Goal: Task Accomplishment & Management: Use online tool/utility

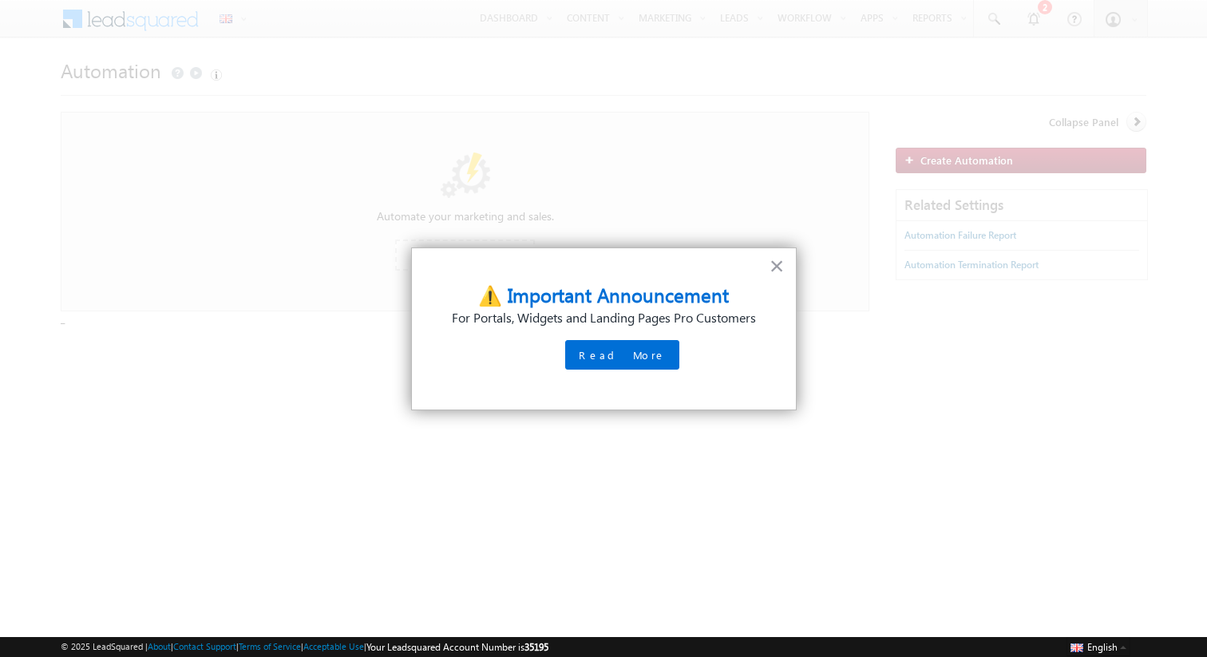
click at [762, 267] on div "× ⚠️ Important Announcement For Portals, Widgets and Landing Pages Pro Customer…" at bounding box center [604, 329] width 386 height 163
click at [774, 267] on button "×" at bounding box center [777, 266] width 15 height 26
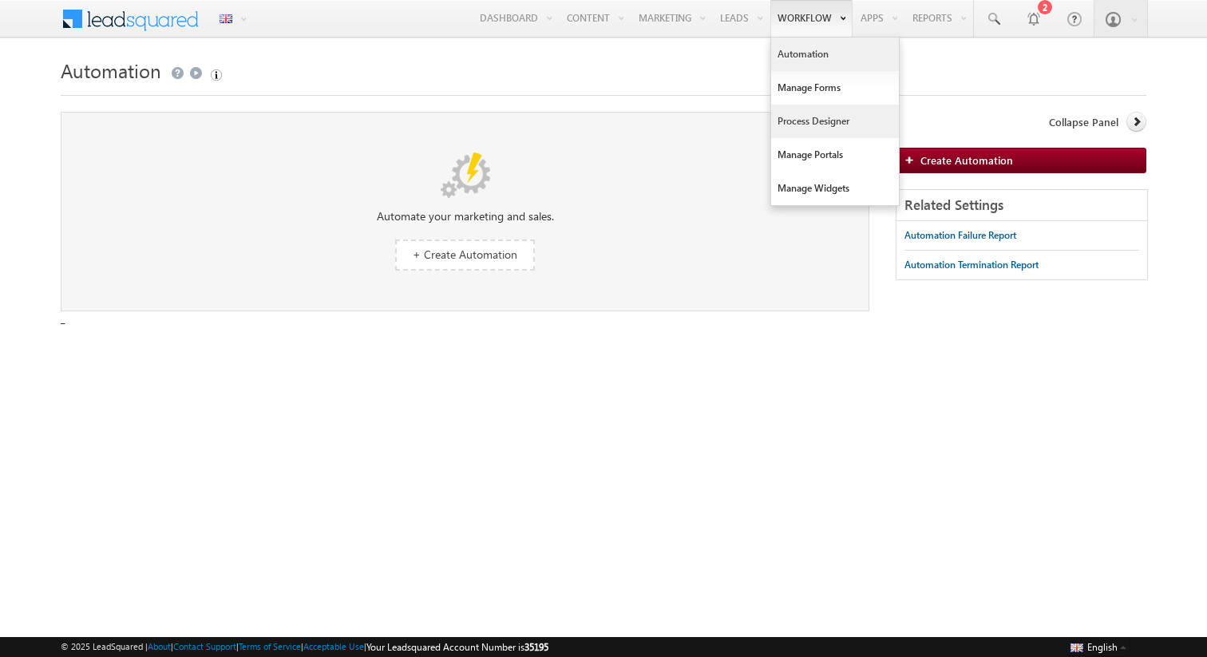
click at [790, 129] on link "Process Designer" at bounding box center [835, 122] width 128 height 34
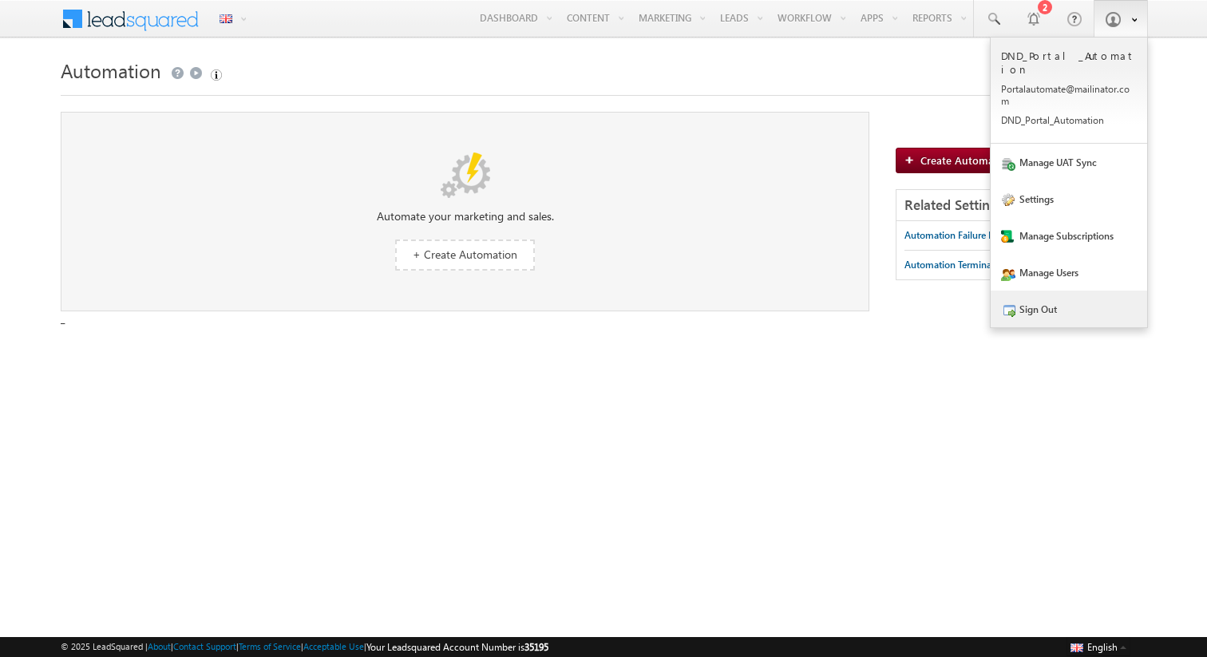
click at [1040, 292] on link "Sign Out" at bounding box center [1069, 309] width 156 height 37
